Goal: Find specific page/section: Find specific page/section

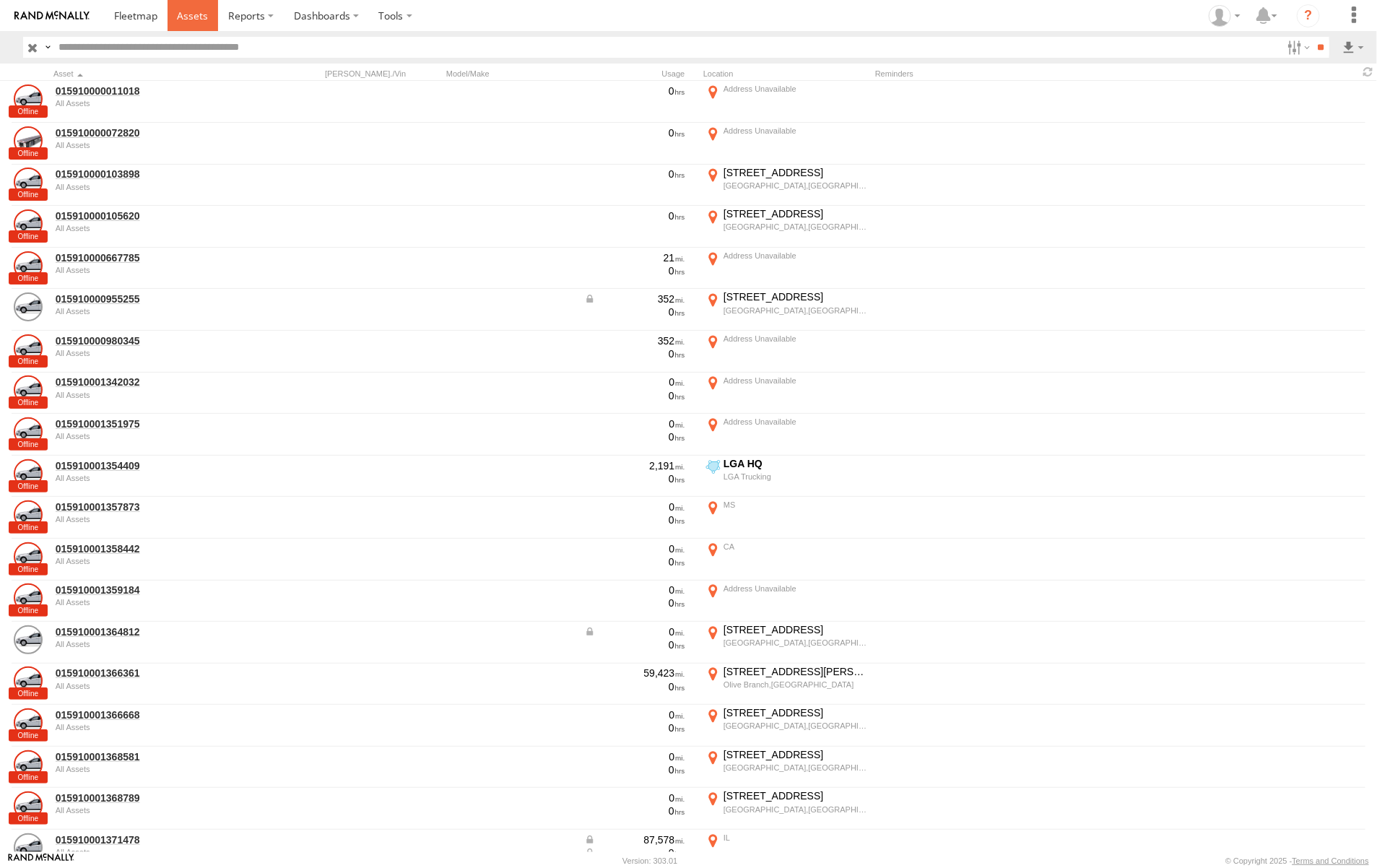
click at [200, 15] on span at bounding box center [192, 16] width 31 height 14
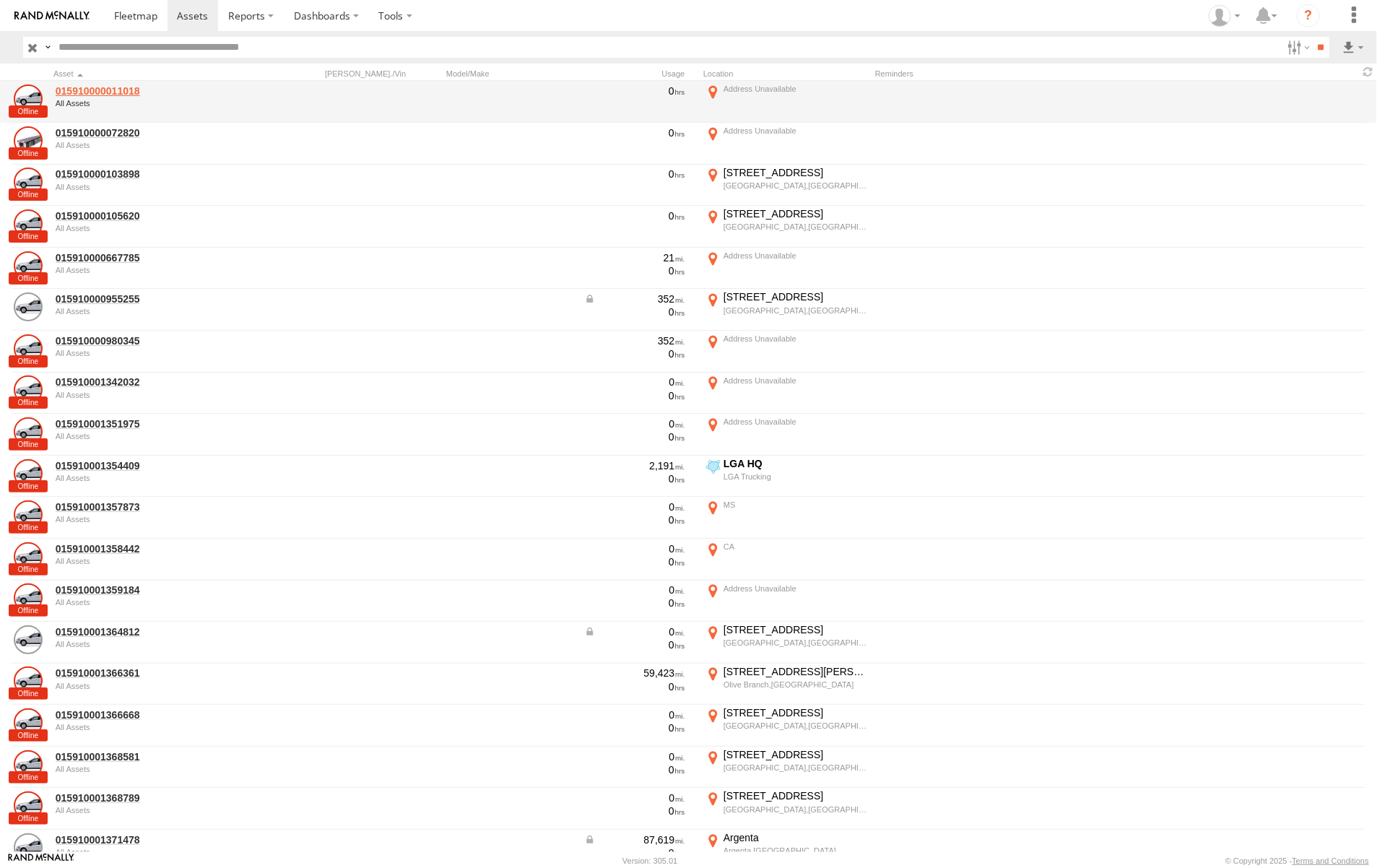
click at [120, 87] on link "015910000011018" at bounding box center [154, 91] width 198 height 13
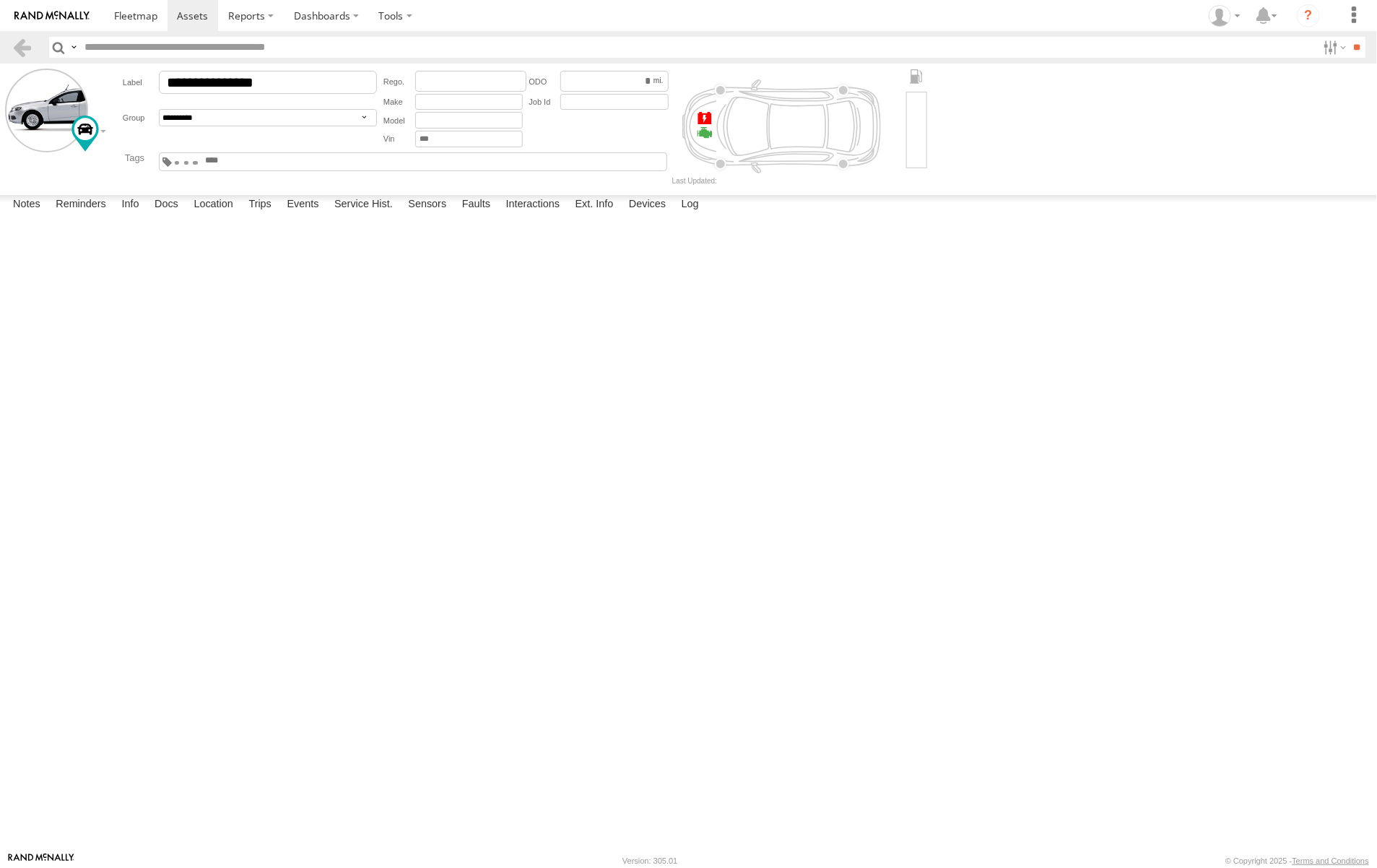
click at [0, 0] on div "[DATE] 12:27 08/10/2024 REMOVED DEVICE 015910000011018 FROM 20SP33- [DATE] [PER…" at bounding box center [0, 0] width 0 height 0
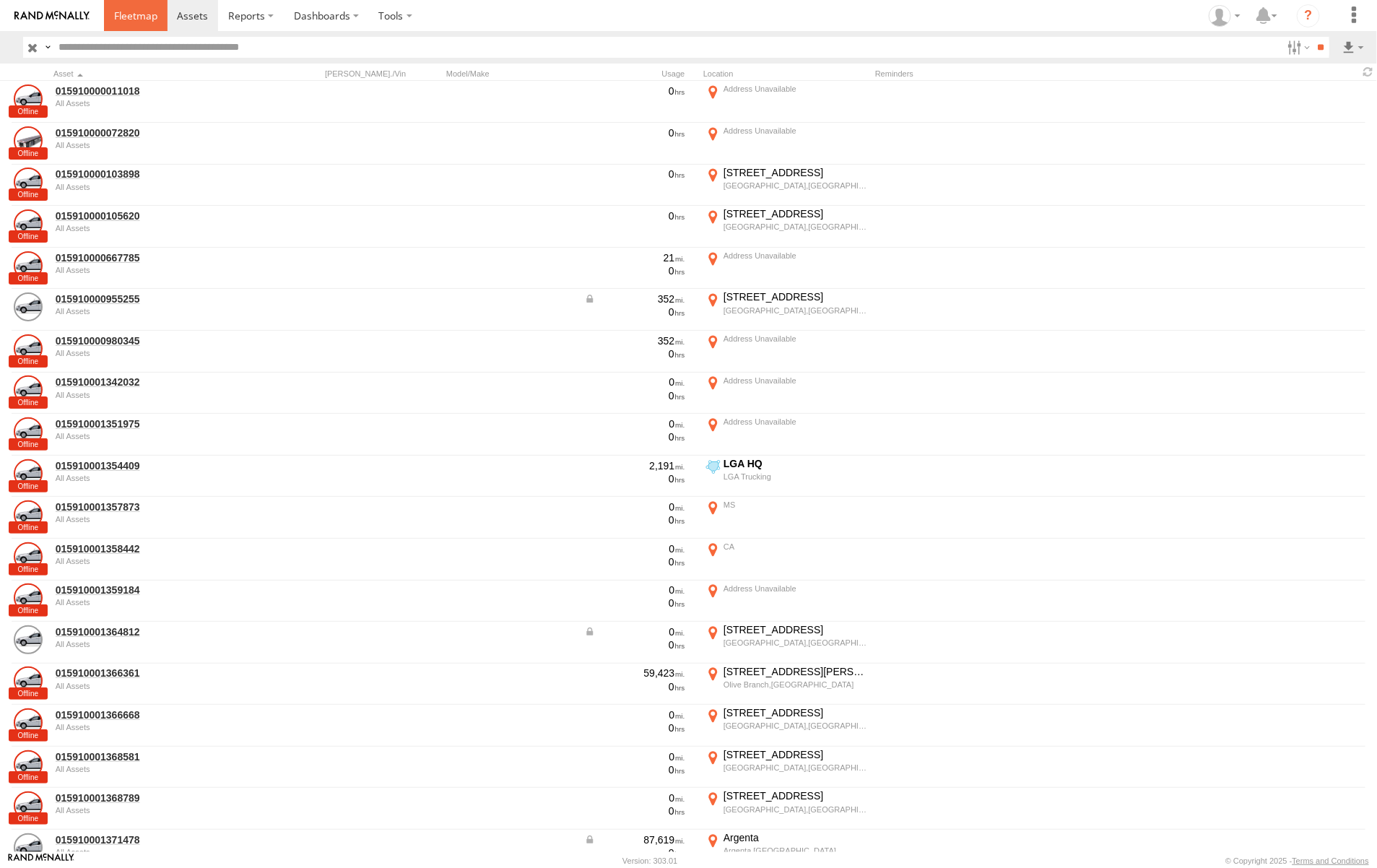
click at [119, 10] on span at bounding box center [135, 16] width 43 height 14
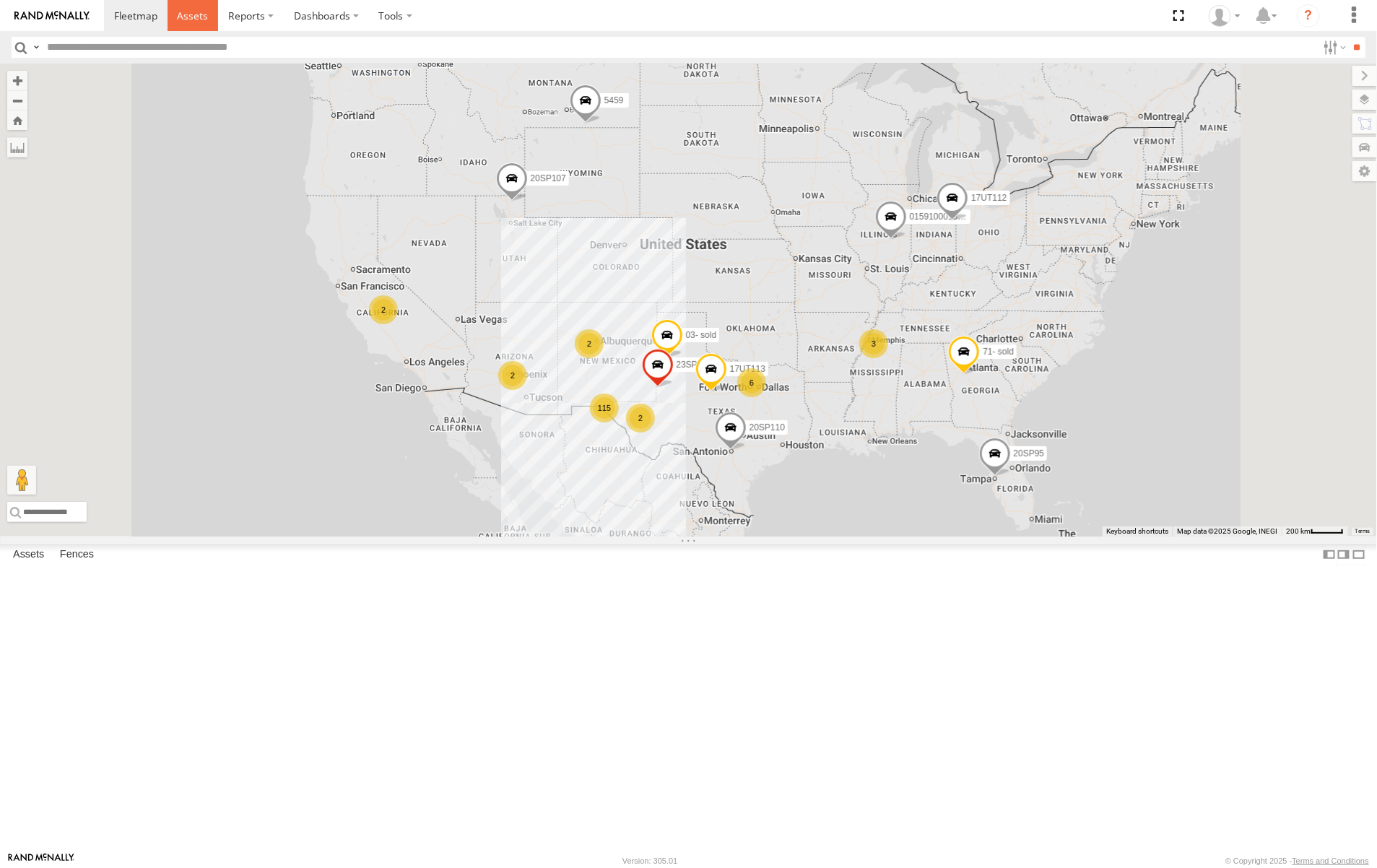
click at [206, 13] on span at bounding box center [192, 16] width 31 height 14
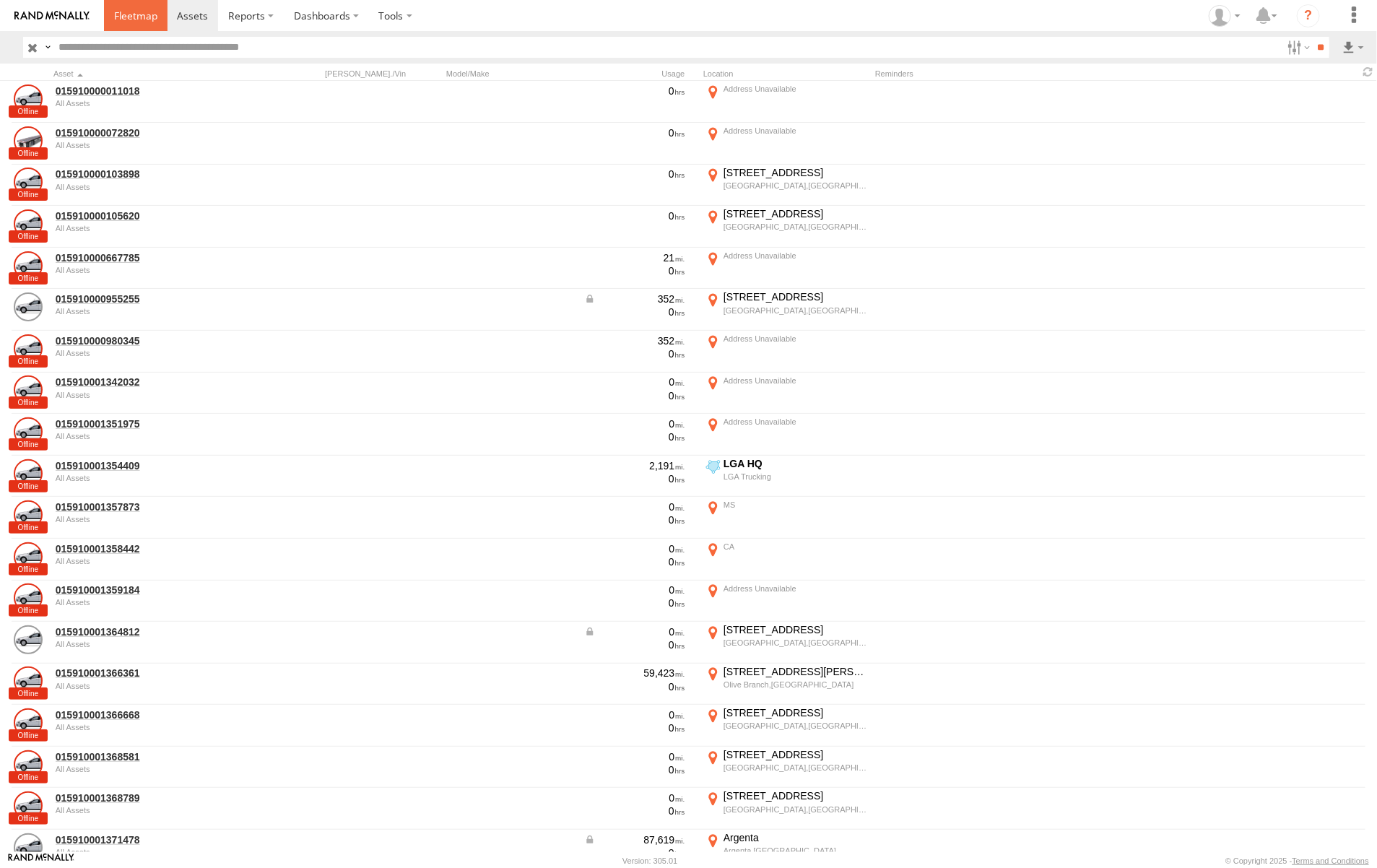
click at [146, 19] on span at bounding box center [135, 16] width 43 height 14
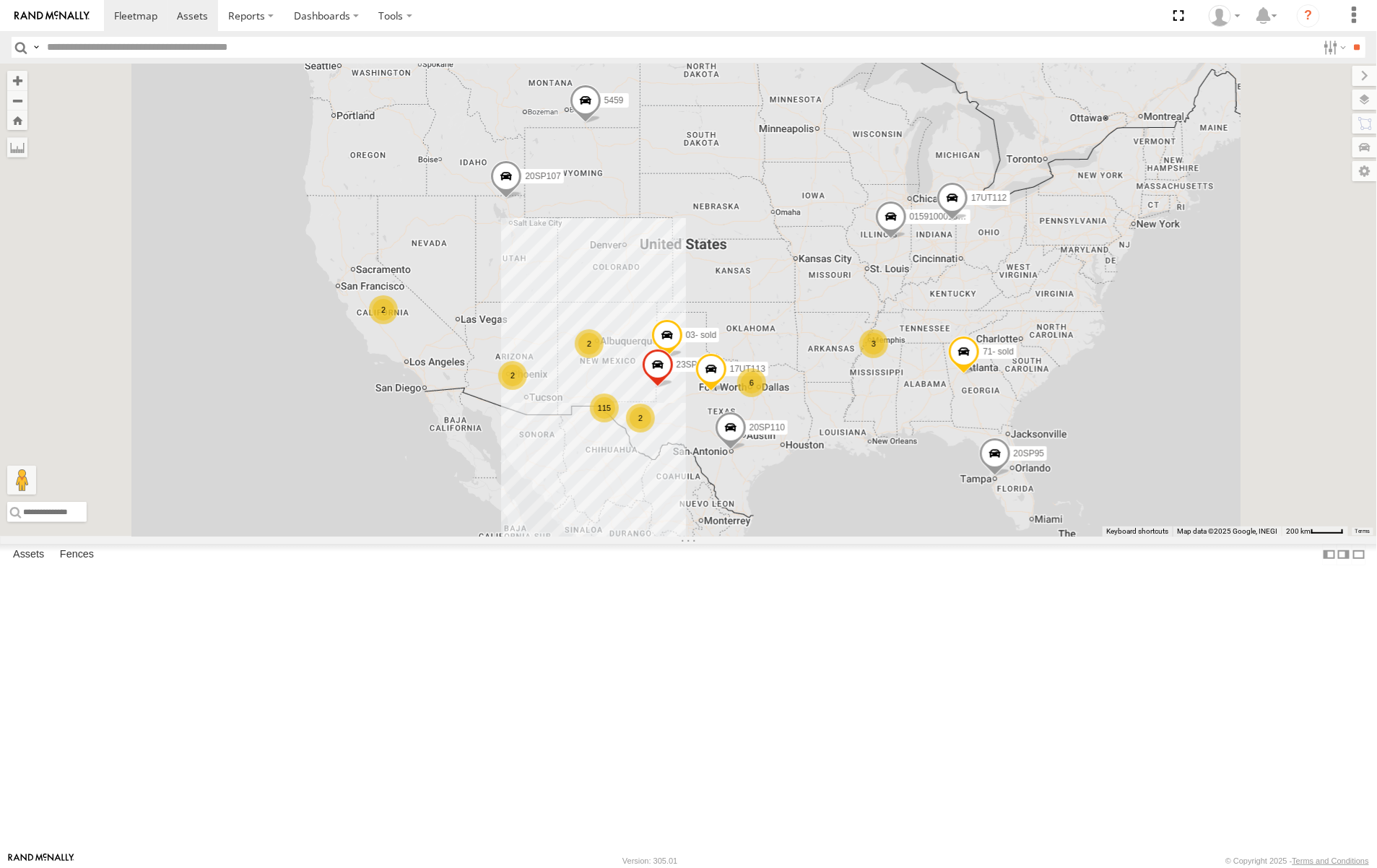
scroll to position [2027, 0]
click at [202, 15] on span at bounding box center [192, 16] width 31 height 14
